Goal: Download file/media

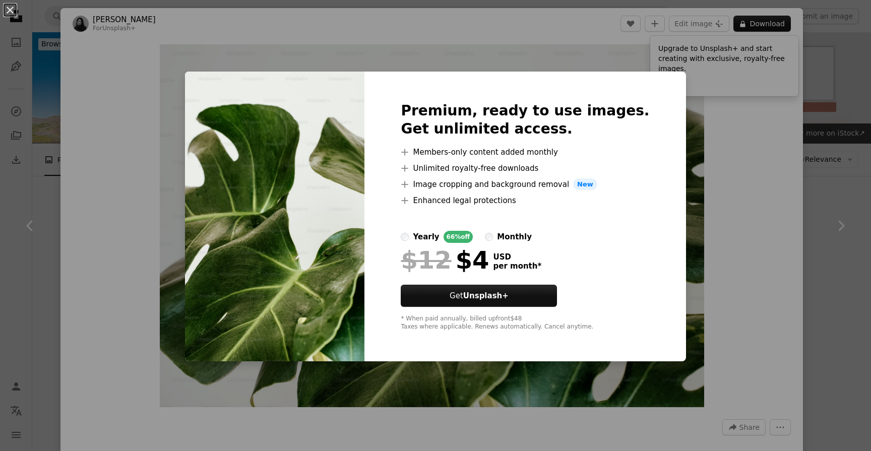
scroll to position [2507, 0]
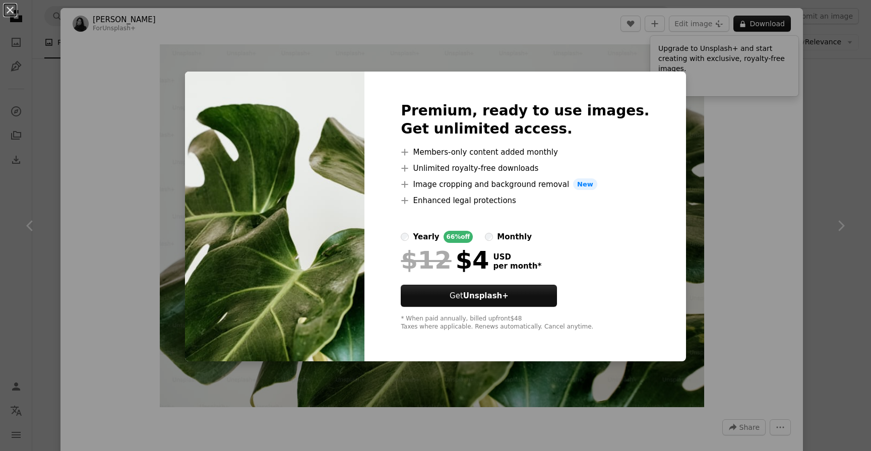
click at [831, 190] on div "An X shape Premium, ready to use images. Get unlimited access. A plus sign Memb…" at bounding box center [435, 225] width 871 height 451
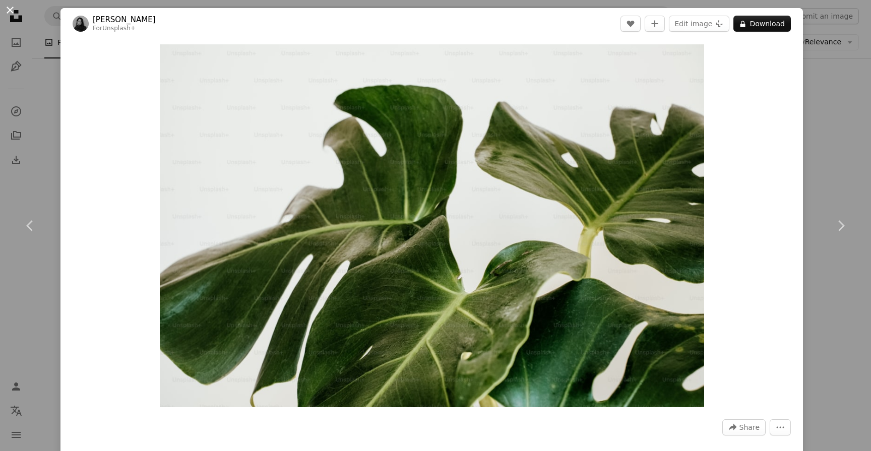
click at [12, 12] on button "An X shape" at bounding box center [10, 10] width 12 height 12
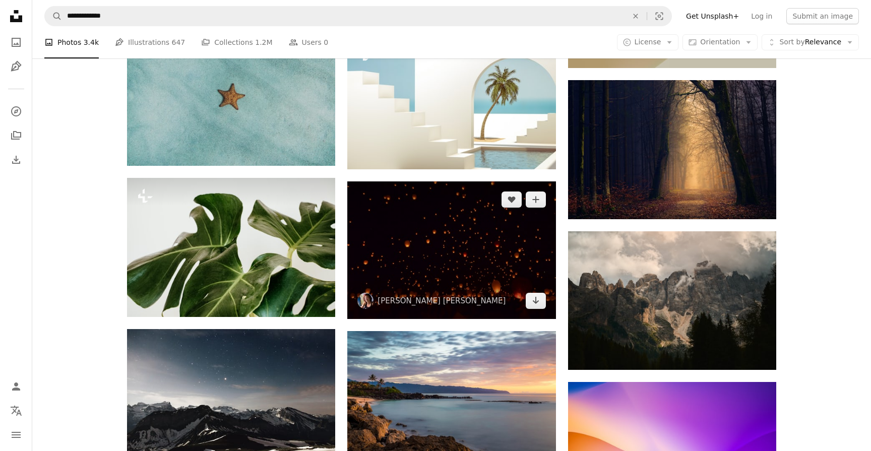
click at [473, 251] on img at bounding box center [451, 250] width 208 height 138
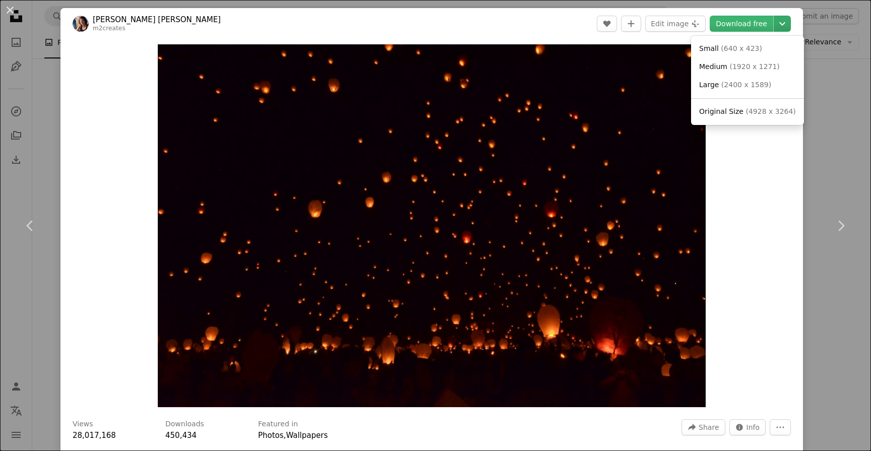
click at [790, 26] on icon "Chevron down" at bounding box center [782, 24] width 16 height 12
click at [766, 117] on link "Original Size ( 4928 x 3264 )" at bounding box center [747, 112] width 105 height 18
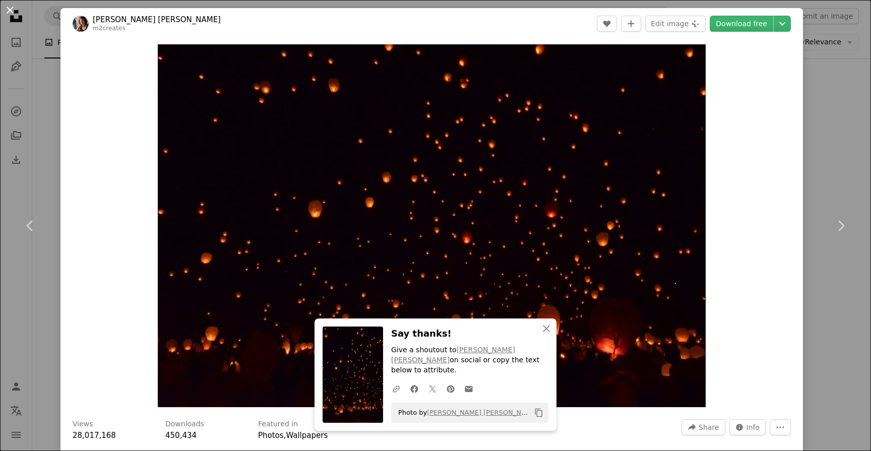
click at [9, 7] on button "An X shape" at bounding box center [10, 10] width 12 height 12
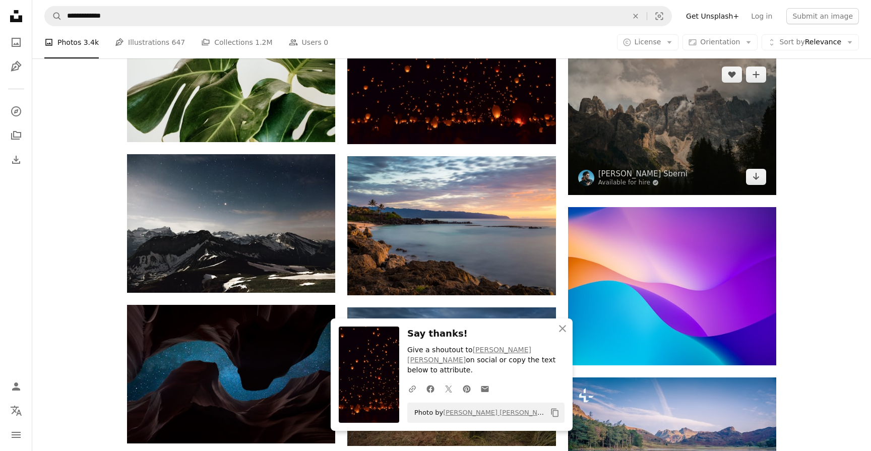
scroll to position [2682, 0]
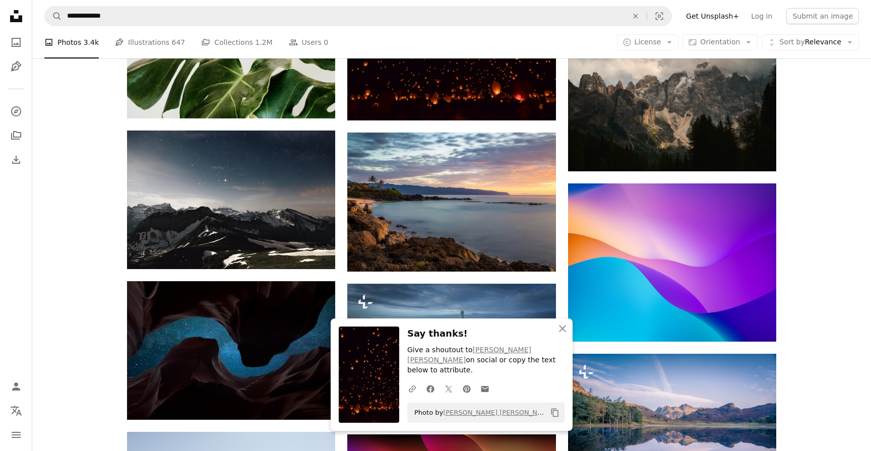
scroll to position [2706, 0]
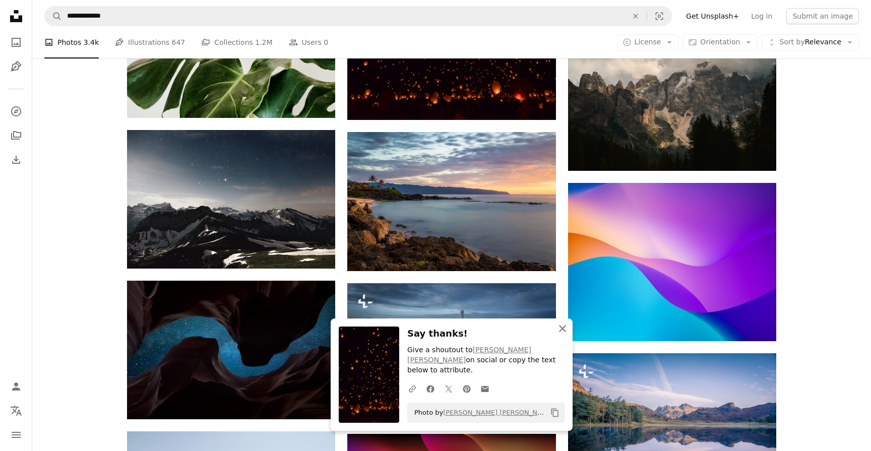
click at [563, 332] on icon "button" at bounding box center [562, 328] width 7 height 7
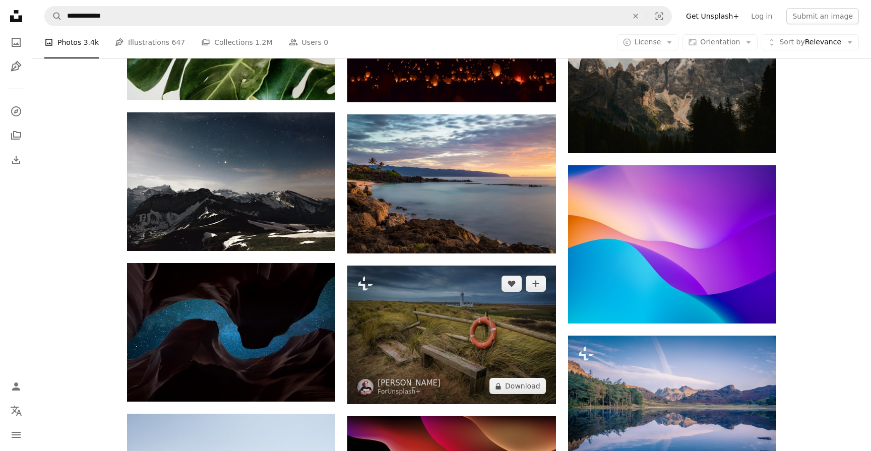
scroll to position [2725, 0]
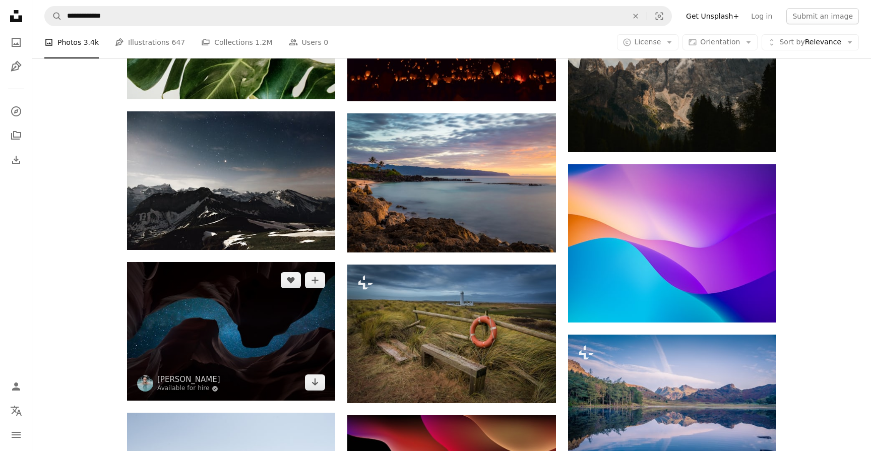
click at [220, 334] on img at bounding box center [231, 331] width 208 height 139
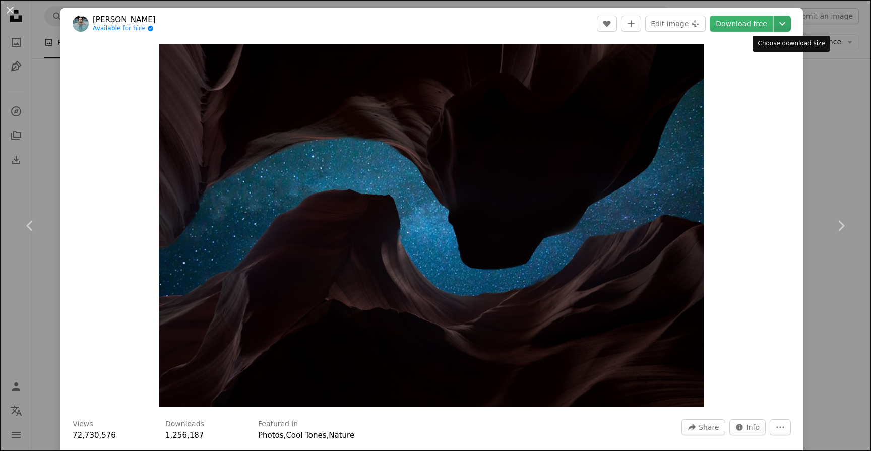
click at [785, 24] on icon "Choose download size" at bounding box center [782, 24] width 6 height 4
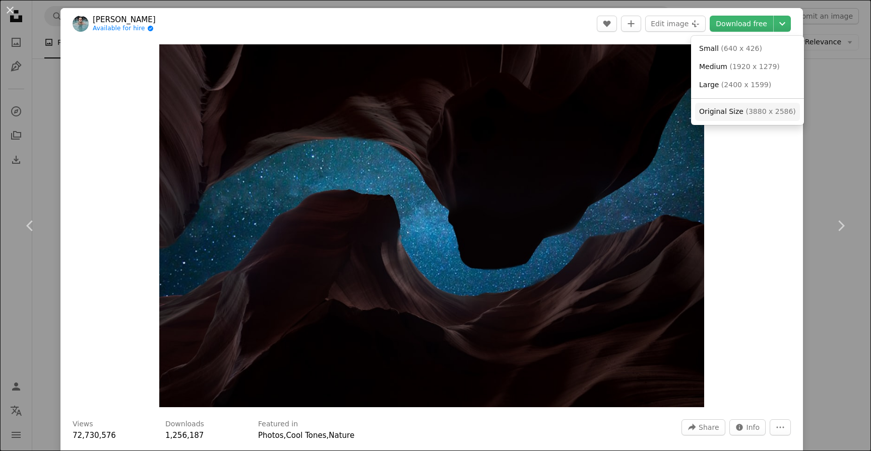
click at [748, 115] on span "( 3880 x 2586 )" at bounding box center [770, 111] width 50 height 8
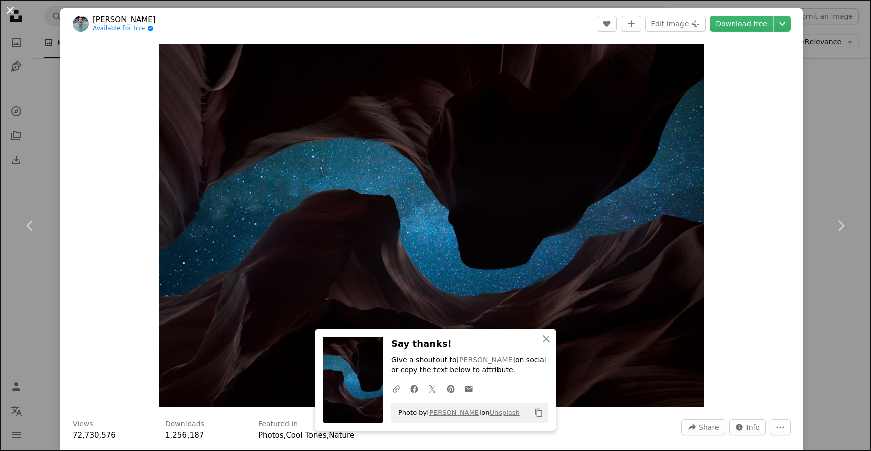
click at [11, 15] on button "An X shape" at bounding box center [10, 10] width 12 height 12
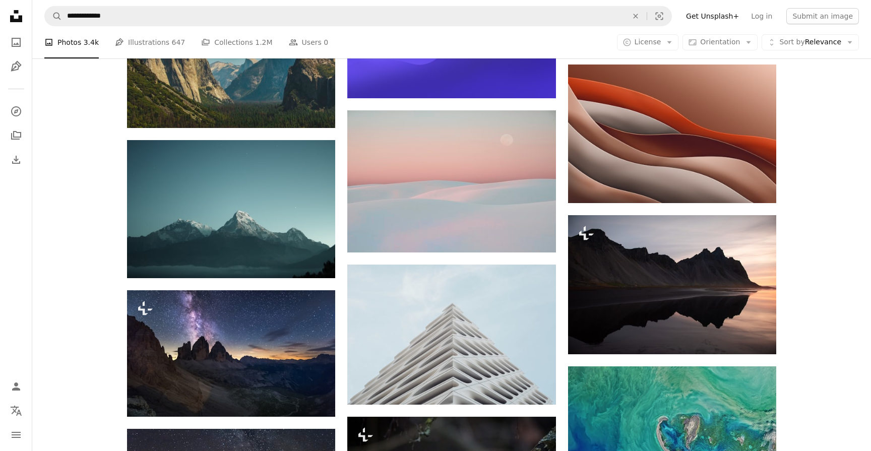
scroll to position [4896, 0]
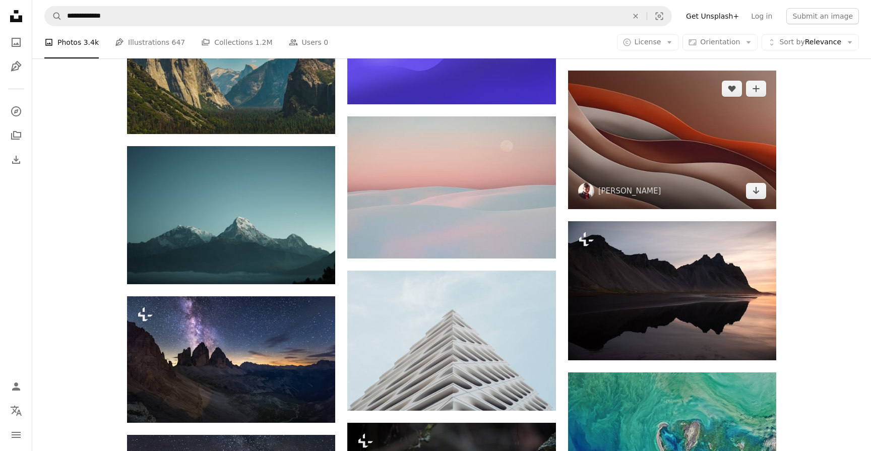
click at [677, 119] on img at bounding box center [672, 140] width 208 height 139
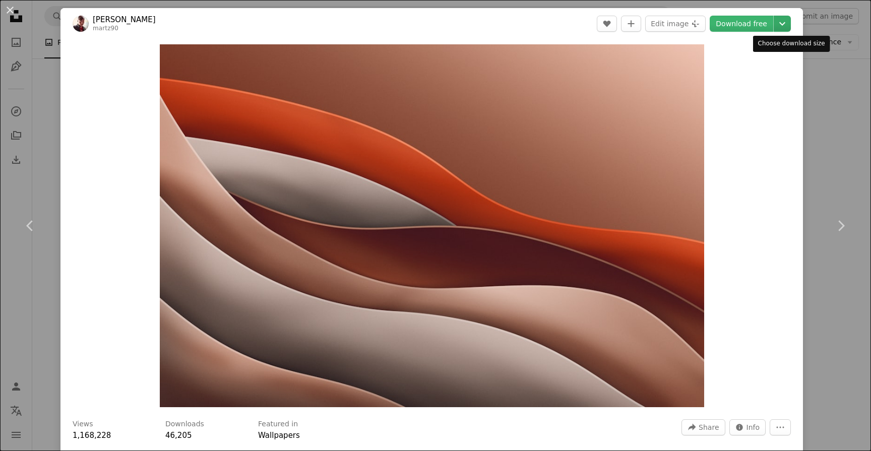
click at [790, 27] on icon "Chevron down" at bounding box center [782, 24] width 16 height 12
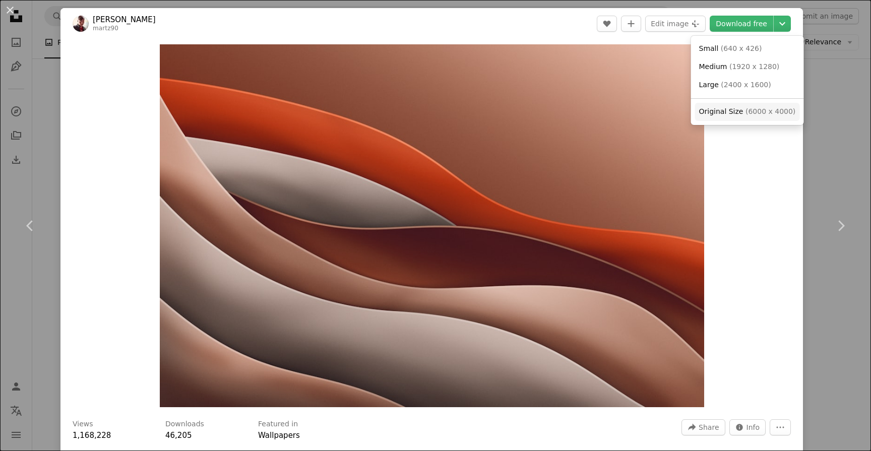
click at [742, 108] on span "Original Size ( 6000 x 4000 )" at bounding box center [747, 112] width 97 height 10
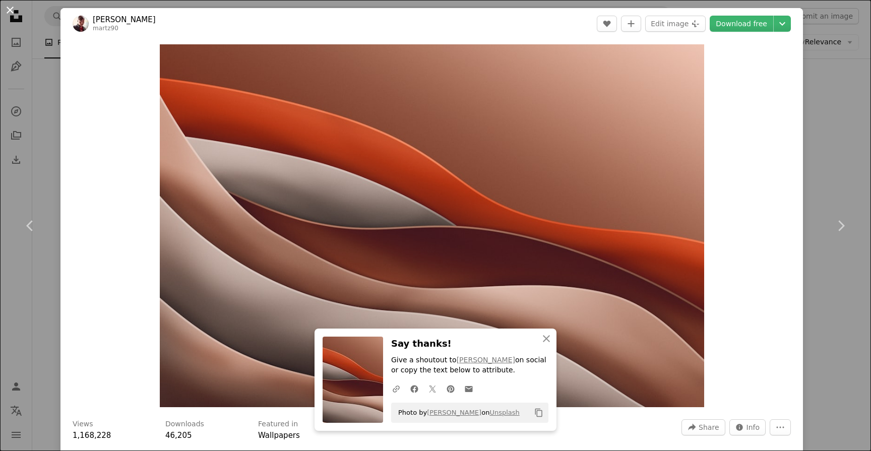
click at [11, 10] on button "An X shape" at bounding box center [10, 10] width 12 height 12
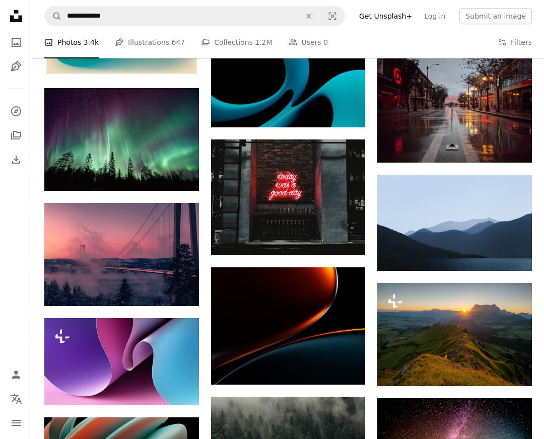
scroll to position [4652, 0]
